Goal: Task Accomplishment & Management: Complete application form

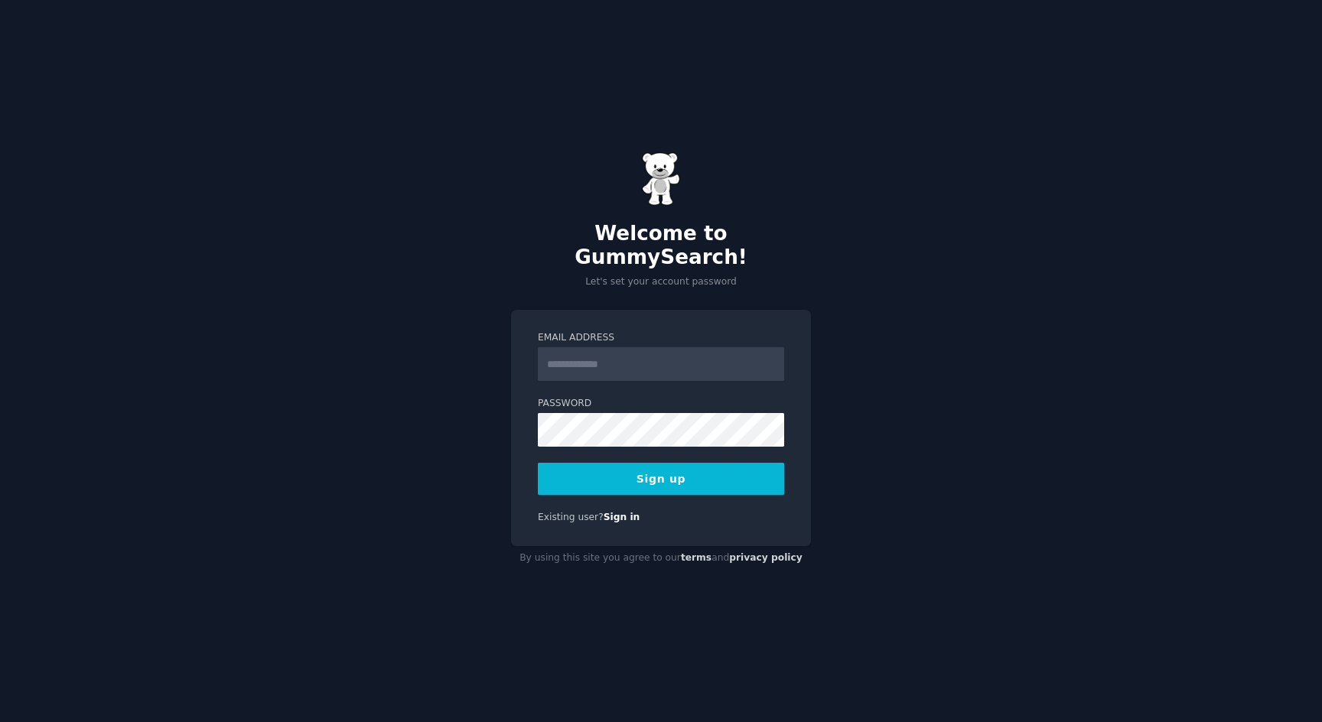
click at [538, 381] on div at bounding box center [538, 381] width 0 height 0
type input "**********"
click at [610, 347] on input "**********" at bounding box center [661, 364] width 246 height 34
click at [624, 314] on div "**********" at bounding box center [661, 428] width 300 height 236
click at [520, 445] on div "**********" at bounding box center [661, 428] width 300 height 236
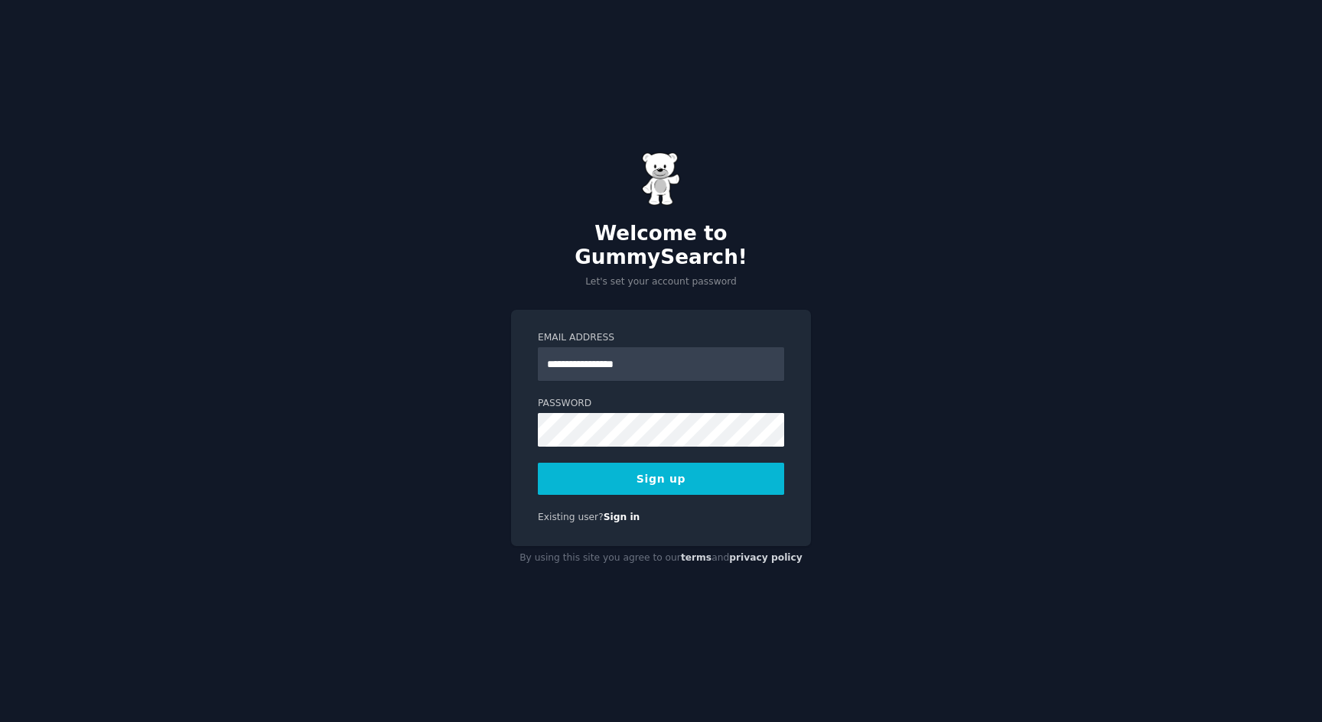
click at [671, 467] on button "Sign up" at bounding box center [661, 479] width 246 height 32
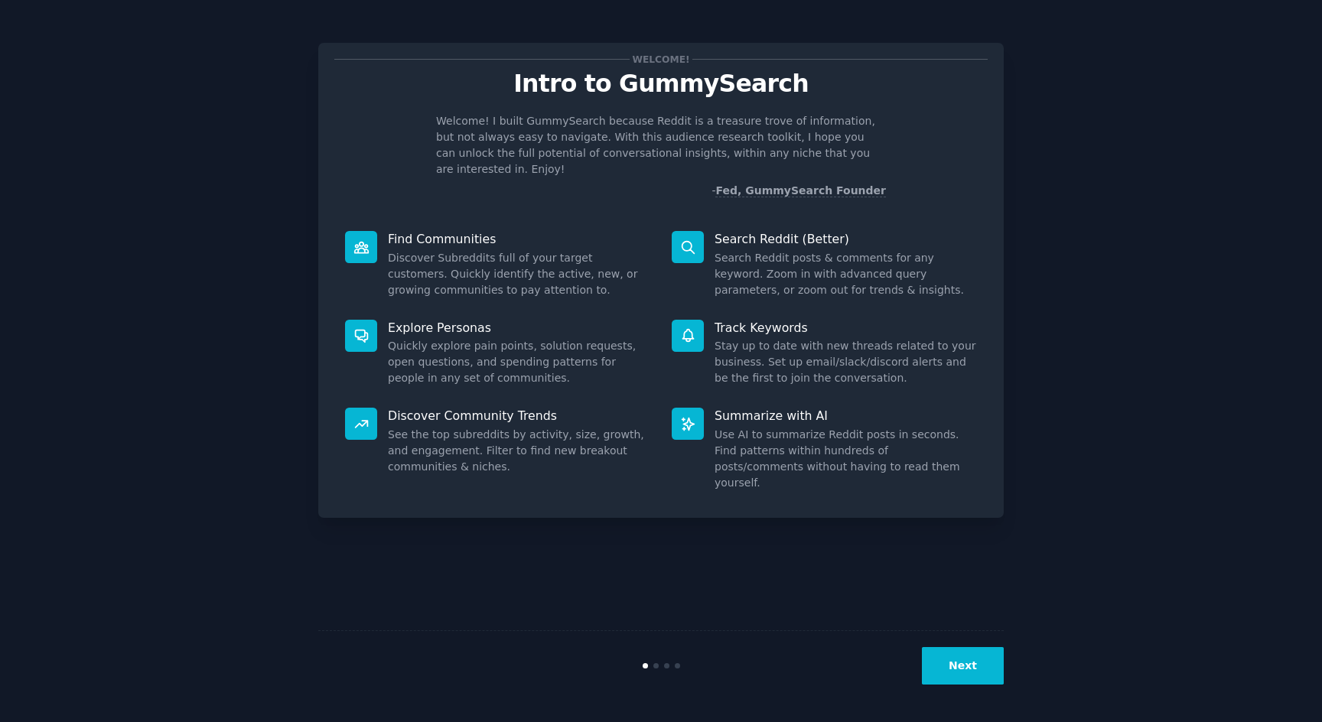
click at [968, 665] on button "Next" at bounding box center [963, 665] width 82 height 37
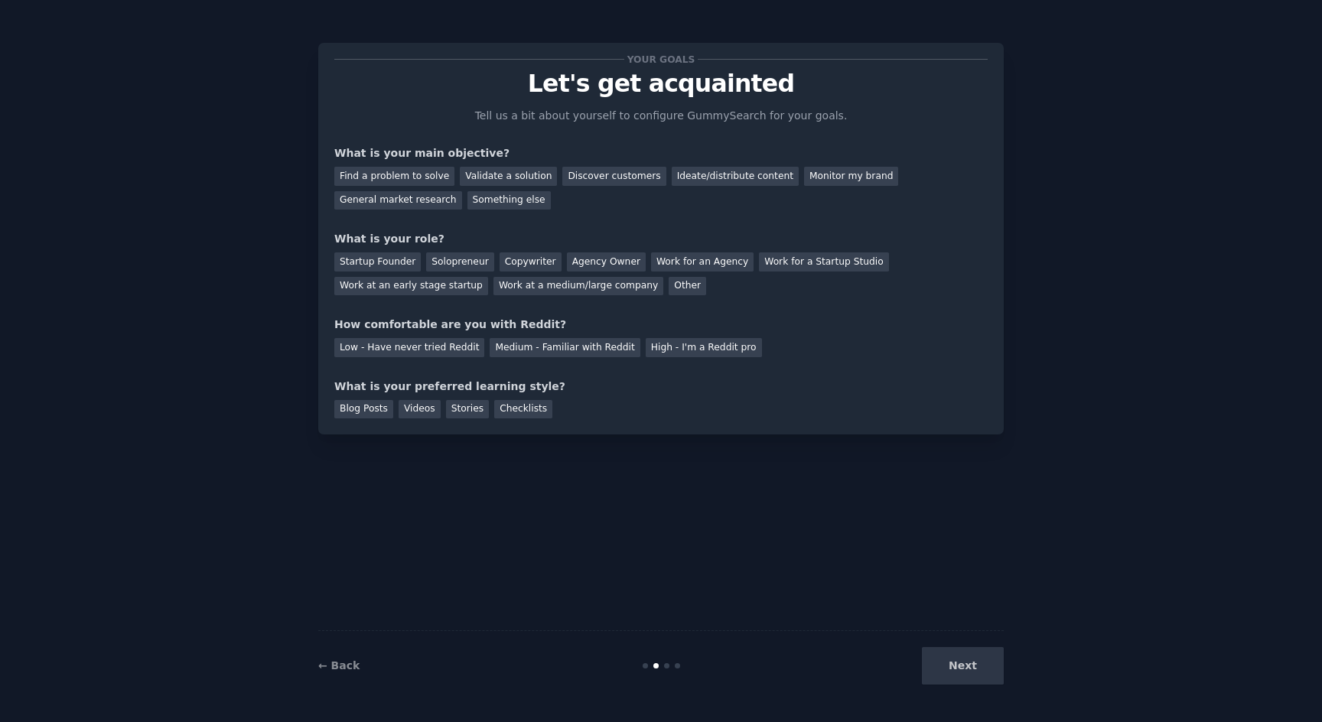
click at [357, 672] on div "← Back" at bounding box center [432, 666] width 229 height 16
click at [343, 665] on link "← Back" at bounding box center [338, 665] width 41 height 12
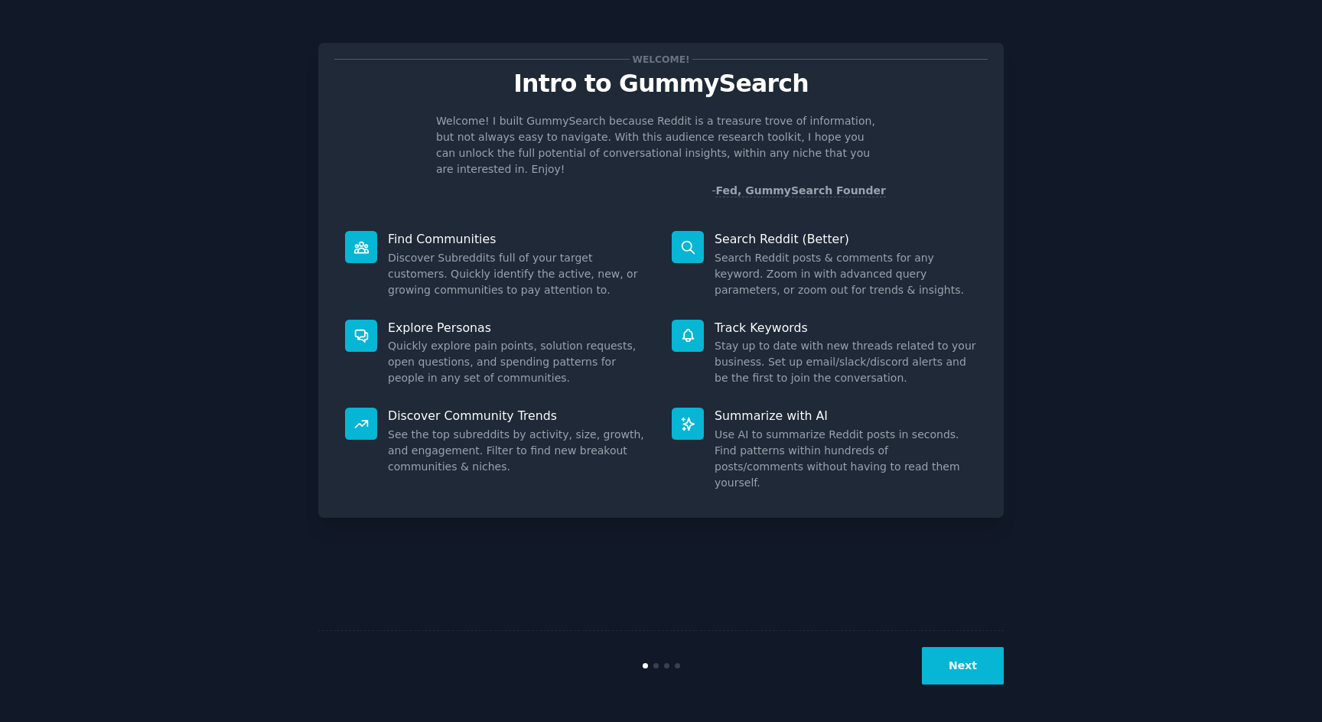
click at [428, 231] on p "Find Communities" at bounding box center [519, 239] width 262 height 16
click at [373, 231] on div at bounding box center [361, 247] width 32 height 32
click at [962, 668] on button "Next" at bounding box center [963, 665] width 82 height 37
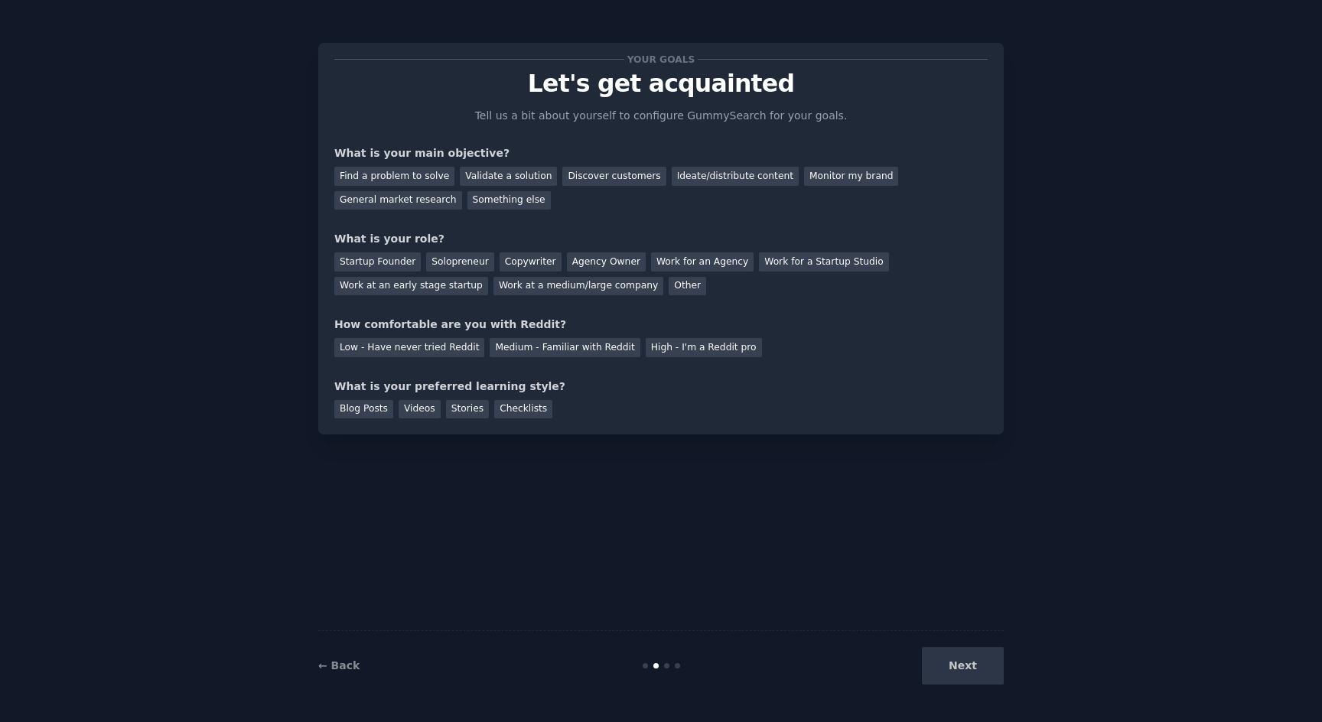
click at [411, 385] on div "What is your preferred learning style?" at bounding box center [660, 387] width 653 height 16
click at [469, 387] on div "What is your preferred learning style?" at bounding box center [660, 387] width 653 height 16
click at [471, 411] on div "Stories" at bounding box center [467, 409] width 43 height 19
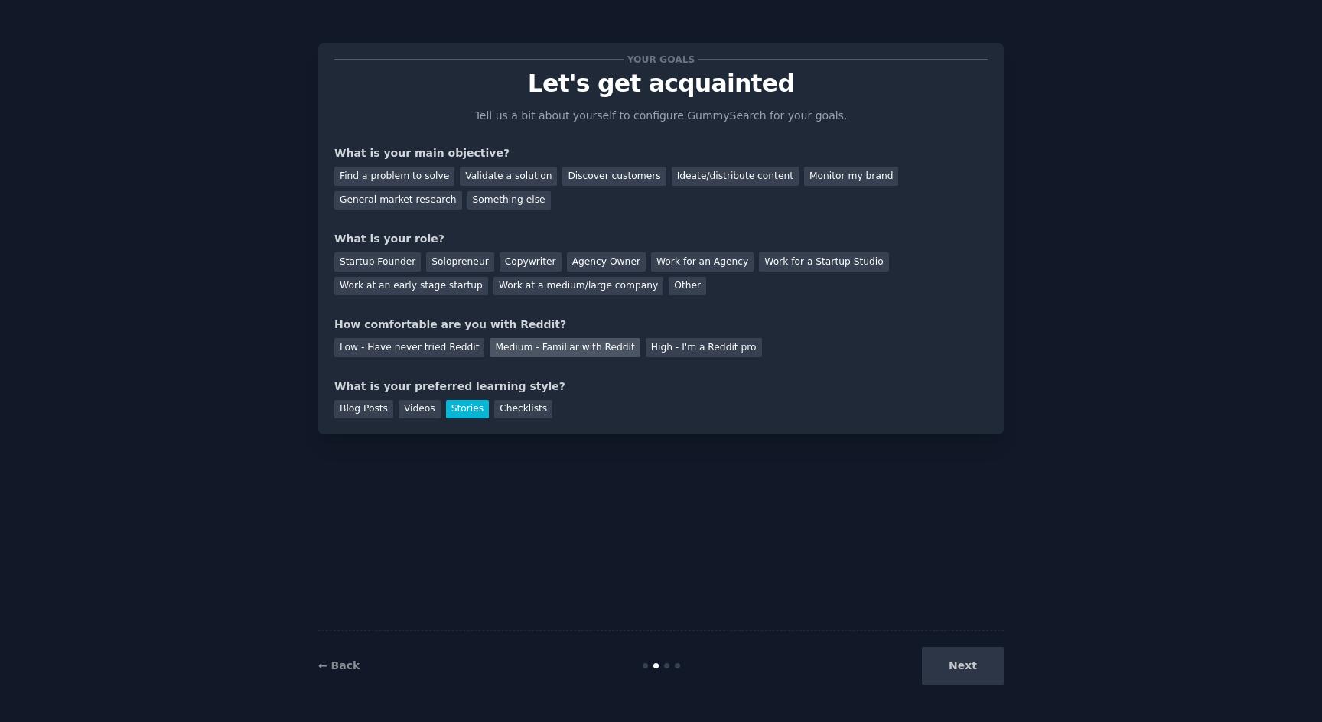
click at [573, 350] on div "Medium - Familiar with Reddit" at bounding box center [564, 347] width 150 height 19
click at [457, 264] on div "Solopreneur" at bounding box center [459, 261] width 67 height 19
click at [725, 179] on div "Ideate/distribute content" at bounding box center [735, 176] width 127 height 19
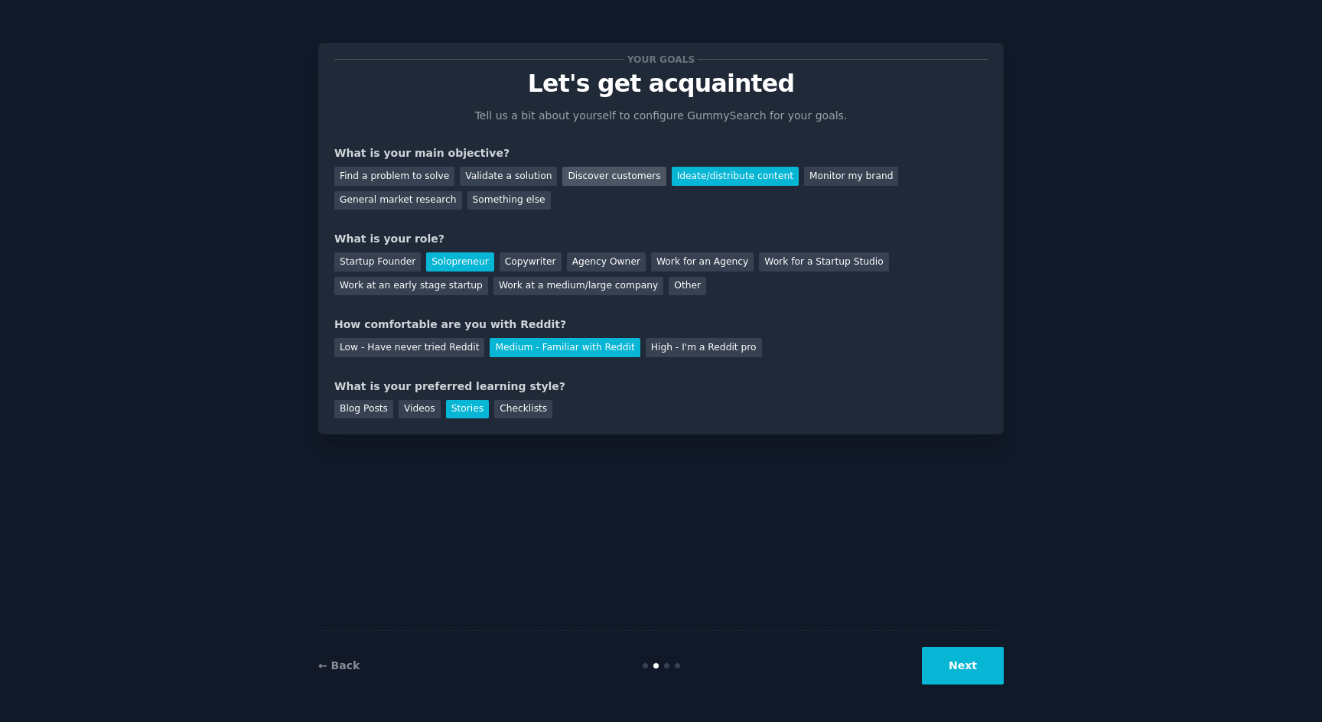
click at [576, 181] on div "Discover customers" at bounding box center [613, 176] width 103 height 19
click at [689, 175] on div "Ideate/distribute content" at bounding box center [735, 176] width 127 height 19
click at [972, 667] on button "Next" at bounding box center [963, 665] width 82 height 37
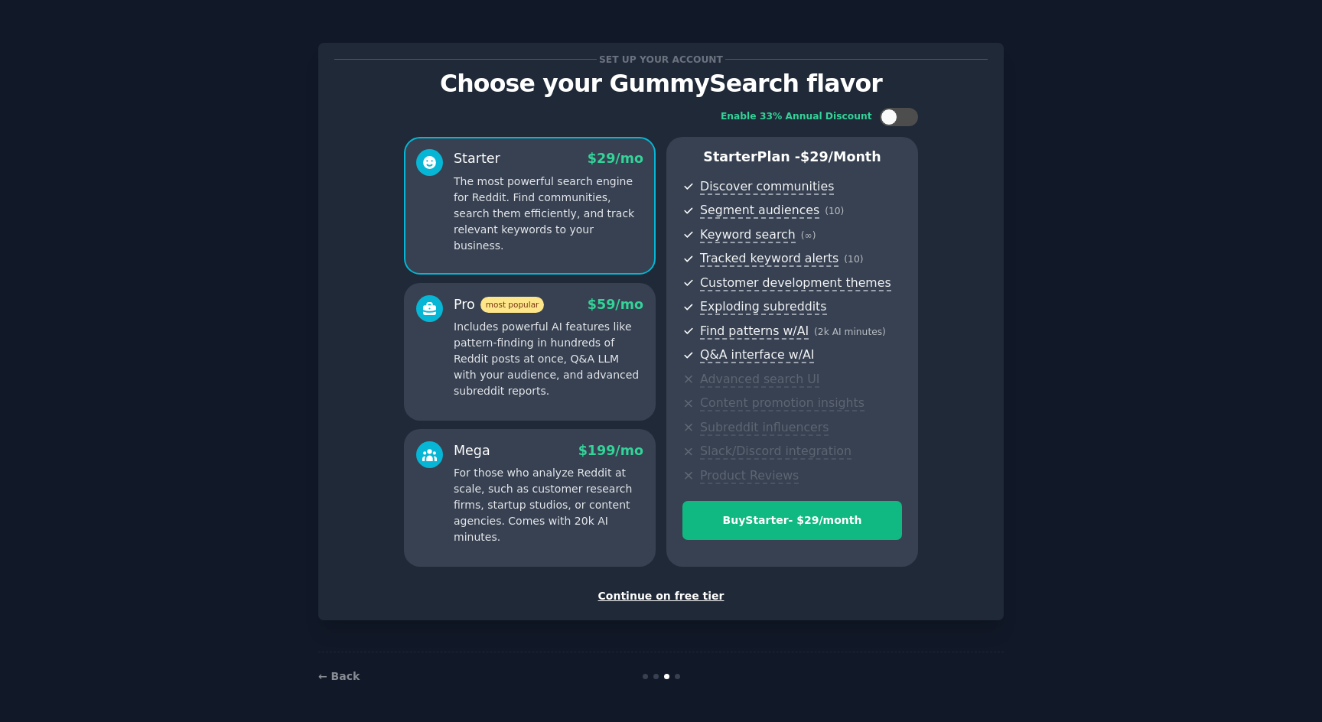
click at [653, 593] on div "Continue on free tier" at bounding box center [660, 596] width 653 height 16
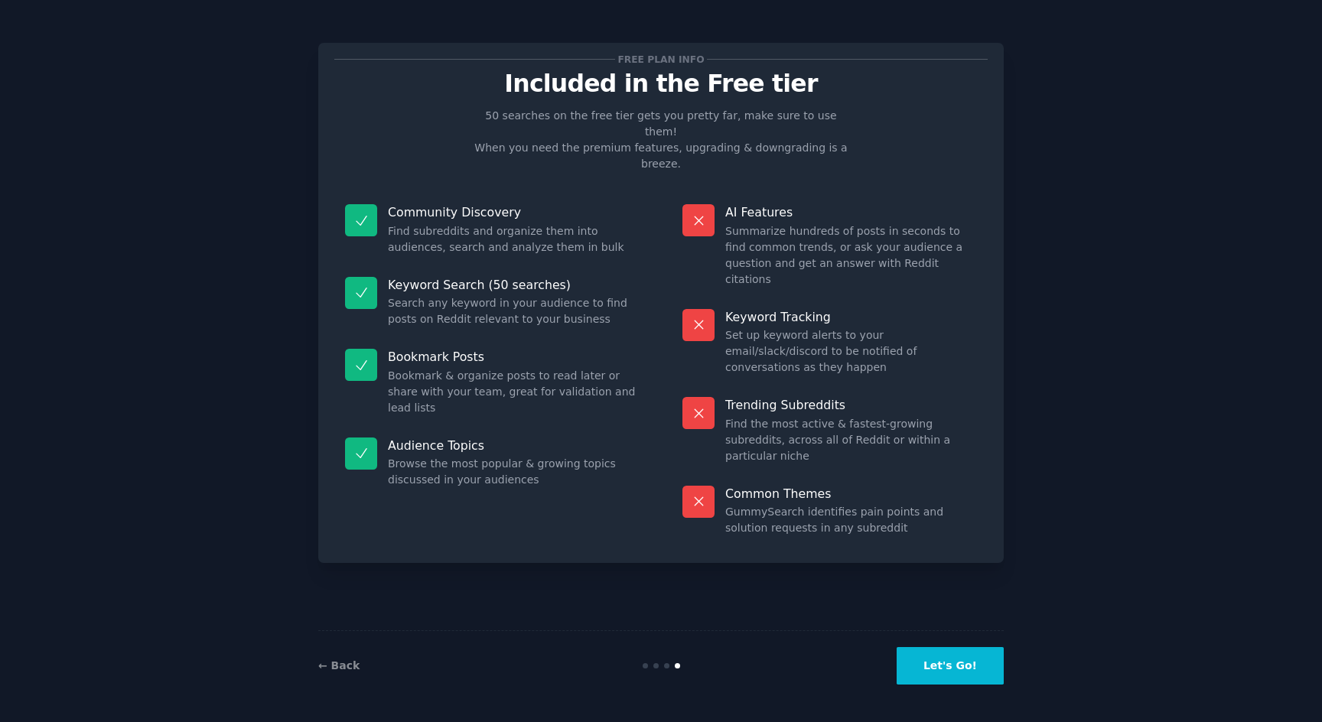
click at [961, 677] on button "Let's Go!" at bounding box center [949, 665] width 107 height 37
